Goal: Information Seeking & Learning: Learn about a topic

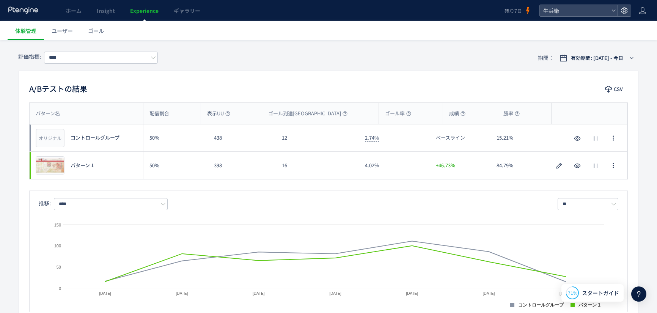
click at [30, 7] on icon at bounding box center [23, 10] width 31 height 8
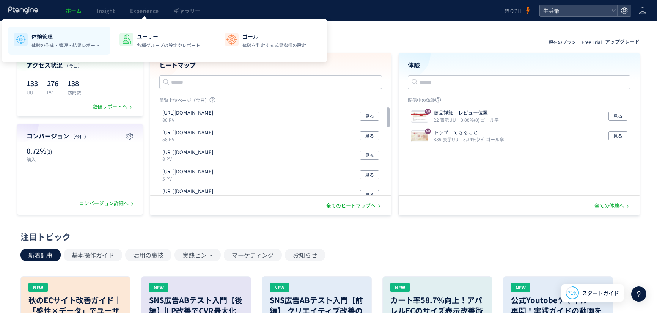
click at [49, 43] on p "体験の作成・管理・結果レポート" at bounding box center [65, 45] width 68 height 7
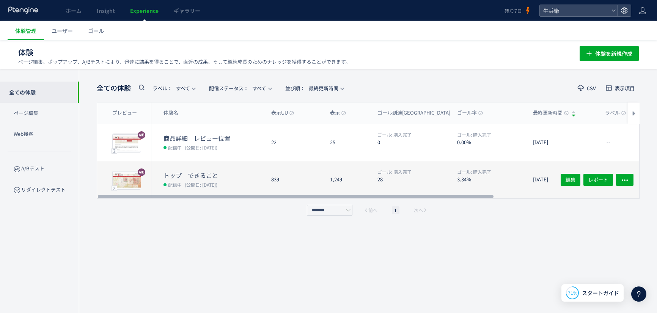
click at [330, 161] on div "1,249" at bounding box center [347, 179] width 47 height 37
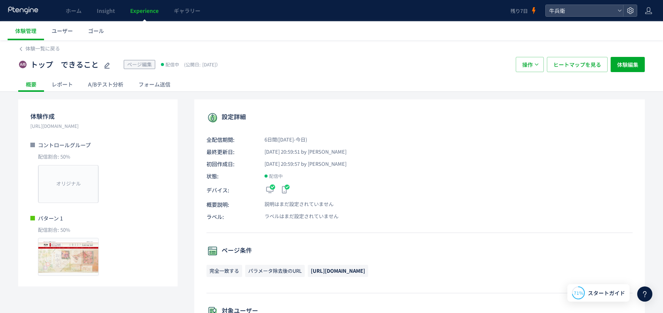
click at [330, 160] on icon at bounding box center [332, 156] width 24 height 24
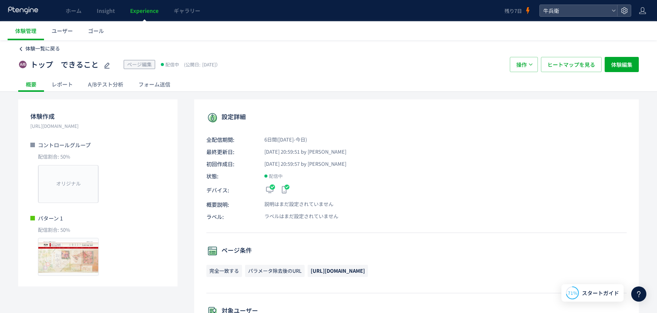
click at [34, 48] on span "体験一覧に戻る" at bounding box center [42, 48] width 35 height 7
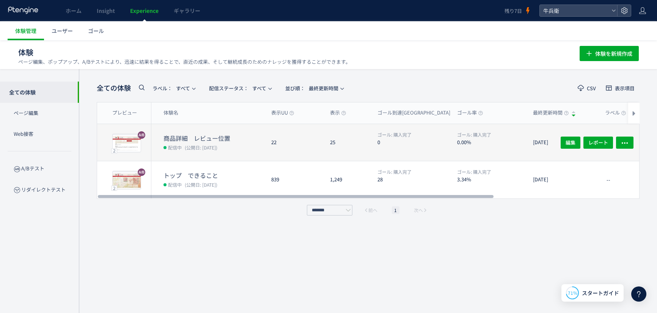
click at [349, 130] on div "25" at bounding box center [347, 142] width 47 height 37
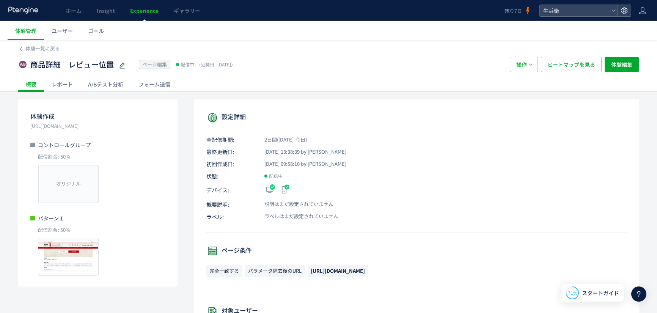
click at [109, 88] on div "A/Bテスト分析" at bounding box center [105, 84] width 50 height 15
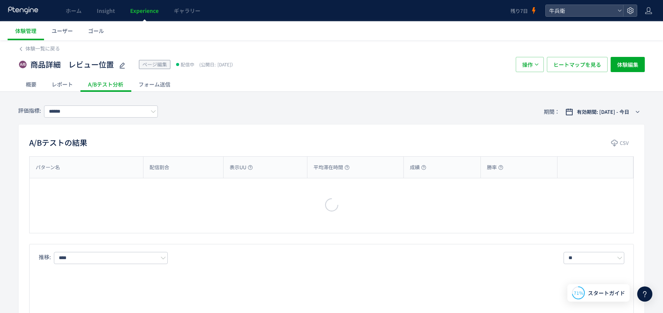
type input "****"
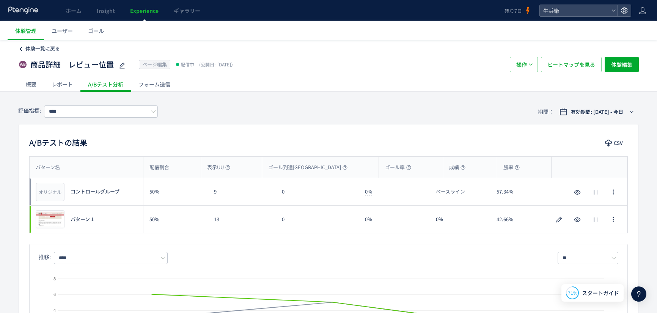
click at [35, 49] on span "体験一覧に戻る" at bounding box center [42, 48] width 35 height 7
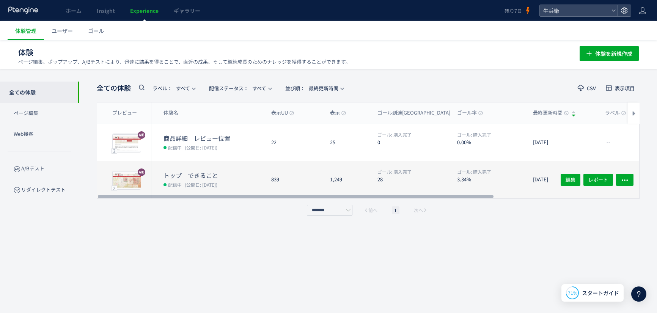
click at [229, 176] on dt "トップ　できること" at bounding box center [215, 175] width 102 height 9
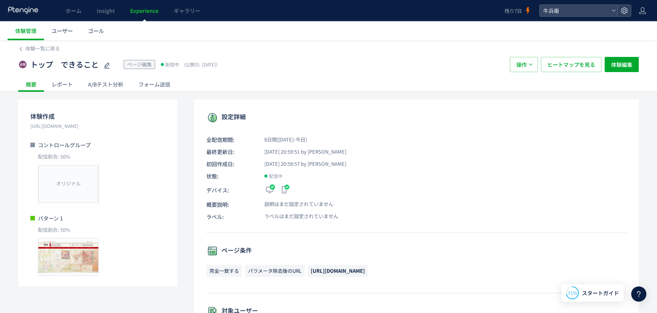
click at [101, 83] on div "A/Bテスト分析" at bounding box center [105, 84] width 50 height 15
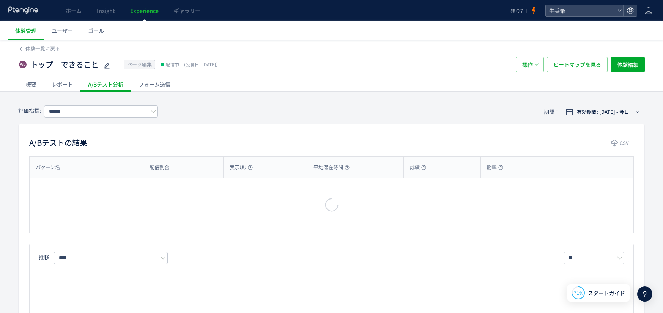
type input "****"
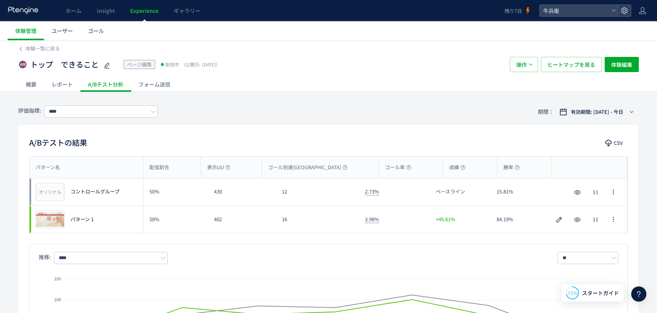
click at [145, 89] on div "フォーム送信" at bounding box center [154, 84] width 47 height 15
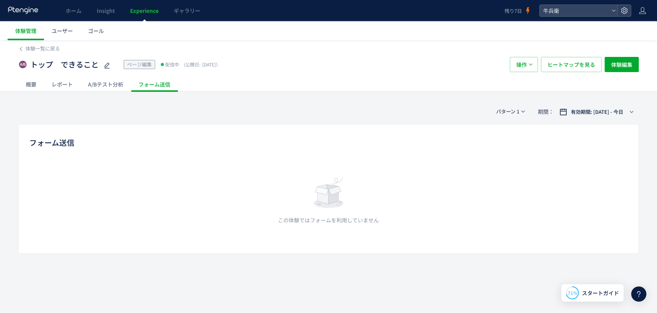
click at [96, 88] on div "A/Bテスト分析" at bounding box center [105, 84] width 50 height 15
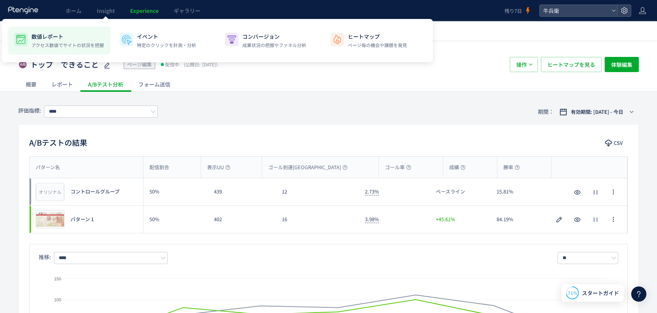
click at [61, 40] on p "数値レポート" at bounding box center [67, 37] width 72 height 8
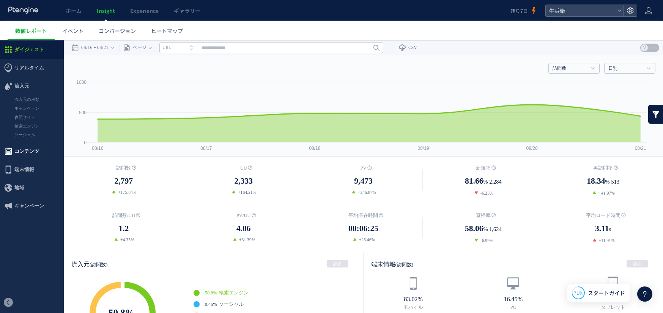
click at [15, 146] on span "コンテンツ" at bounding box center [26, 151] width 25 height 18
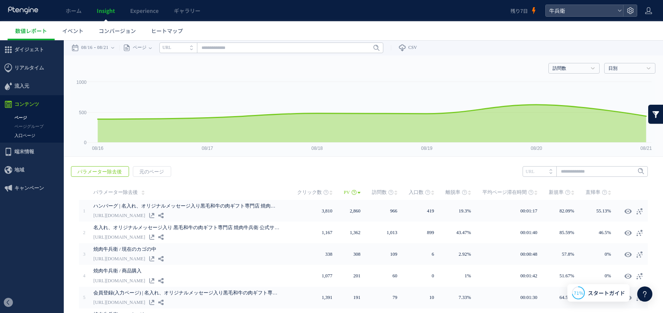
click at [37, 134] on link "入口ページ" at bounding box center [32, 135] width 64 height 9
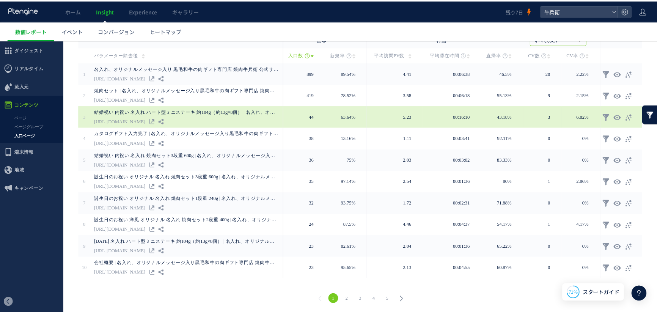
scroll to position [153, 0]
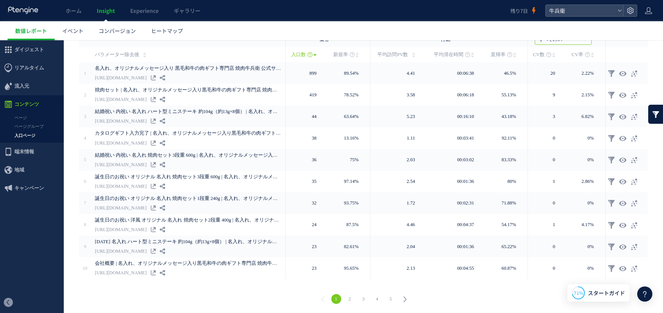
click at [346, 299] on link "2" at bounding box center [350, 299] width 10 height 10
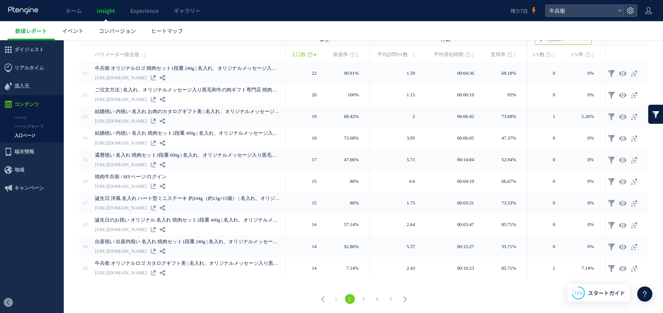
click at [362, 297] on link "3" at bounding box center [364, 299] width 10 height 10
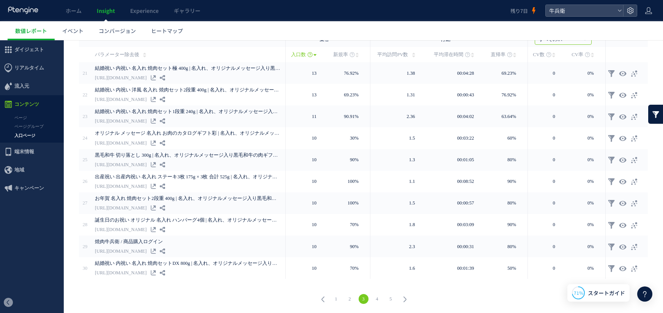
click at [379, 296] on link "4" at bounding box center [377, 299] width 10 height 10
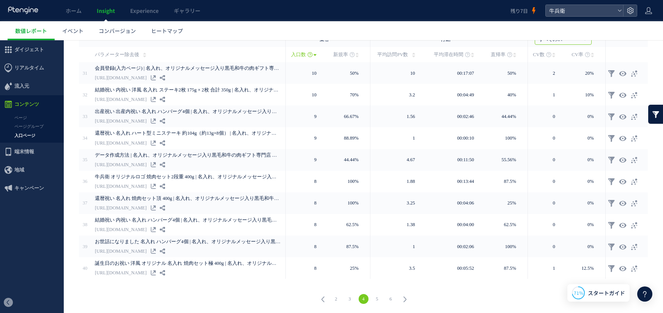
click at [378, 297] on link "5" at bounding box center [377, 299] width 10 height 10
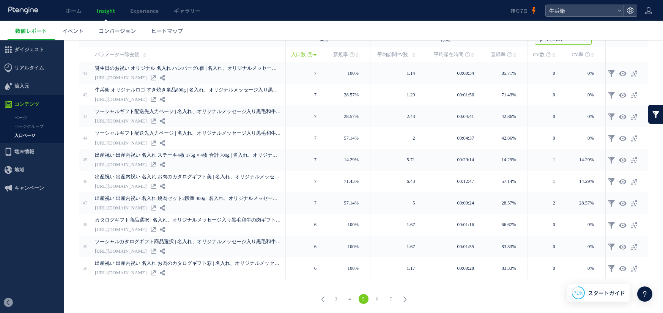
click at [27, 11] on use at bounding box center [23, 9] width 30 height 7
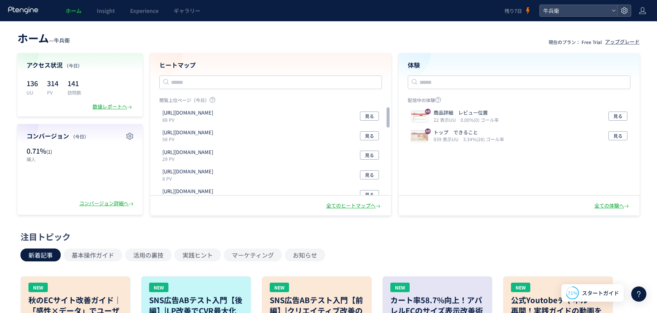
click at [361, 202] on div "全てのヒートマップへ" at bounding box center [270, 206] width 241 height 20
click at [360, 207] on div "全てのヒートマップへ" at bounding box center [354, 205] width 56 height 7
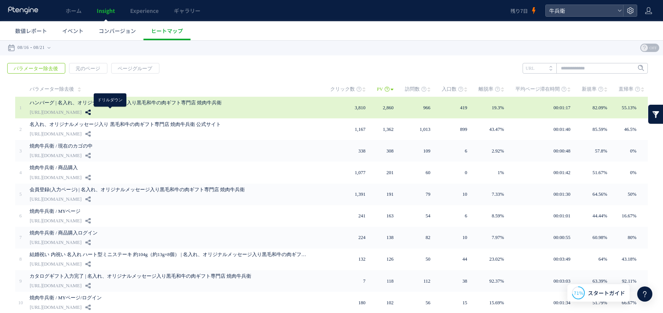
click at [91, 112] on use at bounding box center [87, 112] width 5 height 5
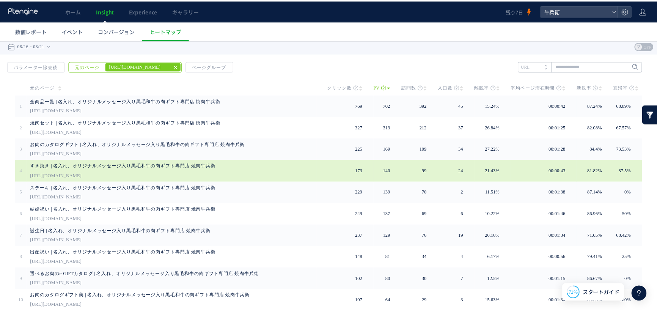
scroll to position [3, 0]
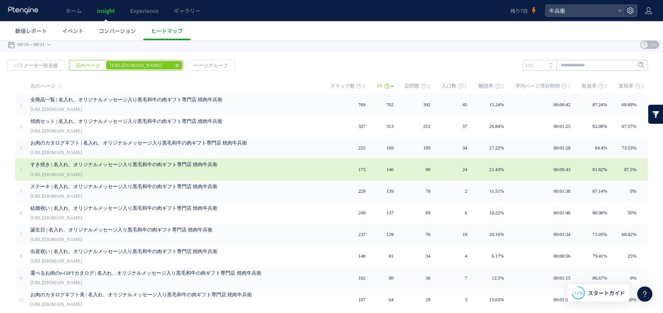
click at [180, 167] on link "すき焼き | 名入れ、オリジナルメッセージ入り黒毛和牛の肉ギフト専門店 焼肉牛兵衛" at bounding box center [170, 164] width 281 height 9
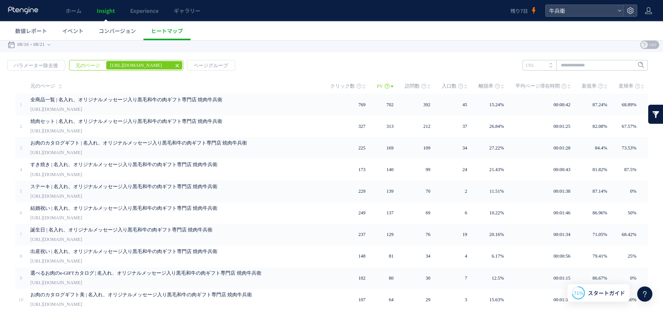
click at [31, 11] on icon at bounding box center [23, 10] width 31 height 8
